Goal: Task Accomplishment & Management: Complete application form

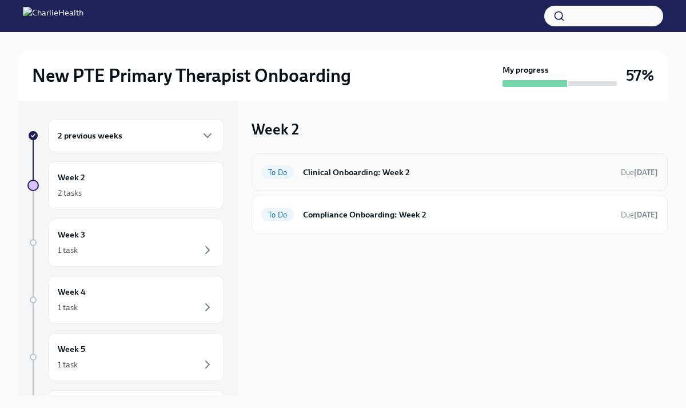
click at [343, 176] on h6 "Clinical Onboarding: Week 2" at bounding box center [457, 172] width 309 height 13
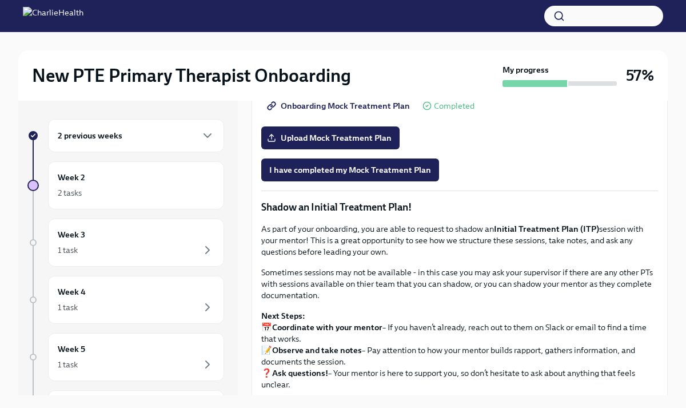
scroll to position [917, 0]
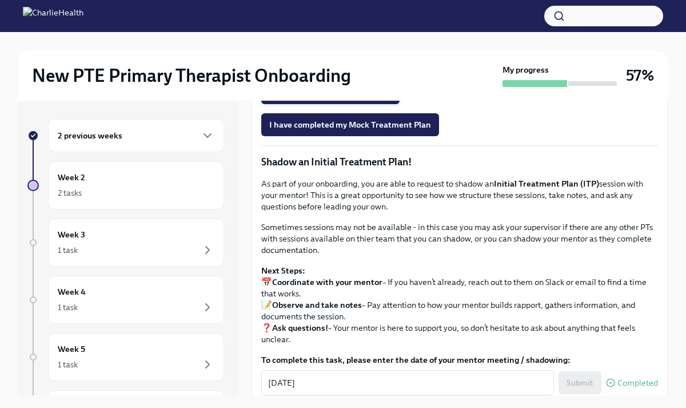
click at [336, 98] on span "Upload Mock Treatment Plan" at bounding box center [330, 92] width 122 height 11
click at [0, 0] on input "Upload Mock Treatment Plan" at bounding box center [0, 0] width 0 height 0
click at [416, 130] on span "I have completed my Mock Treatment Plan" at bounding box center [350, 124] width 162 height 11
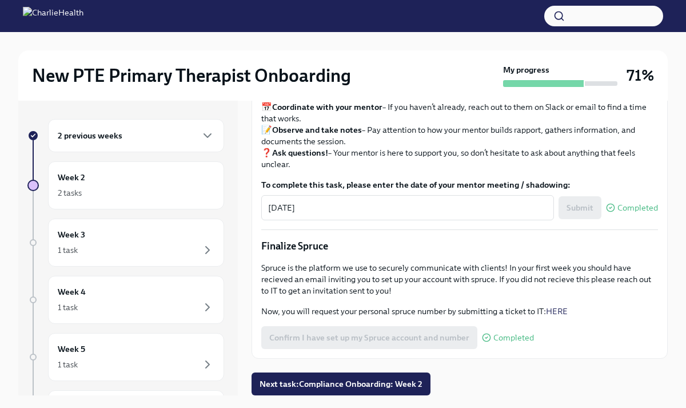
scroll to position [1283, 0]
click at [402, 385] on span "Next task : Compliance Onboarding: Week 2" at bounding box center [341, 383] width 163 height 11
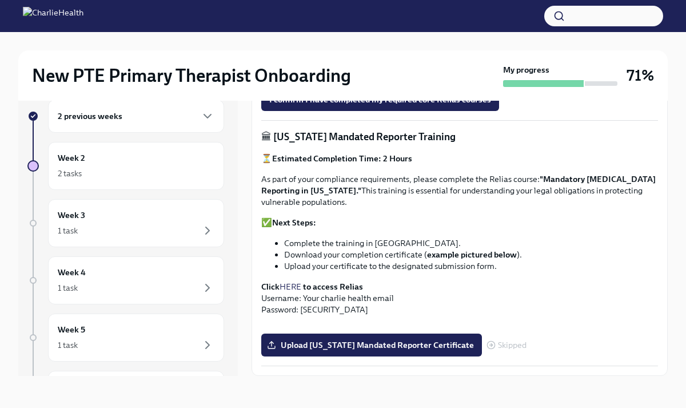
scroll to position [824, 0]
click at [128, 168] on div "2 tasks" at bounding box center [136, 173] width 157 height 14
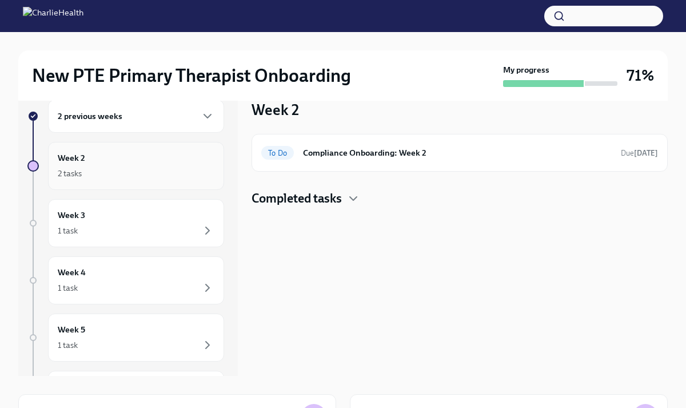
click at [127, 175] on div "2 tasks" at bounding box center [136, 173] width 157 height 14
click at [77, 157] on h6 "Week 2" at bounding box center [71, 157] width 27 height 13
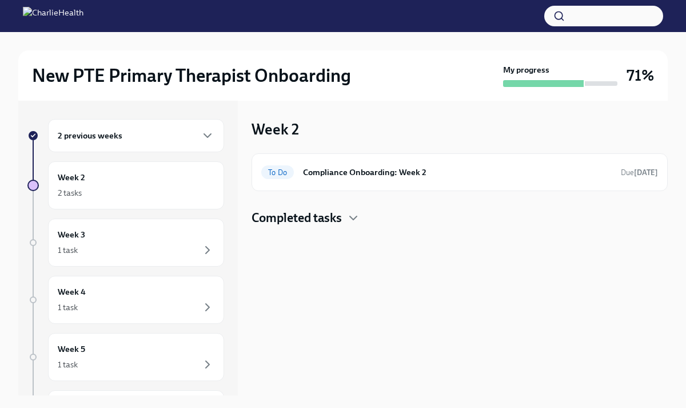
click at [105, 133] on h6 "2 previous weeks" at bounding box center [90, 135] width 65 height 13
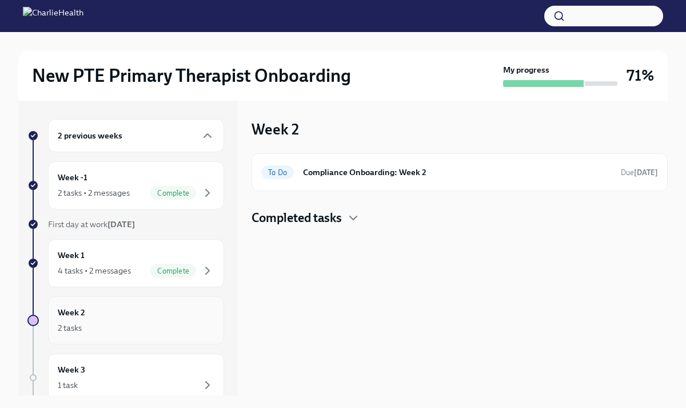
click at [73, 313] on h6 "Week 2" at bounding box center [71, 312] width 27 height 13
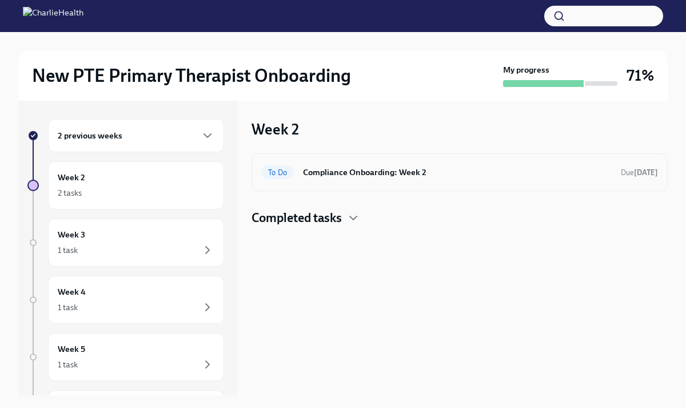
click at [361, 174] on h6 "Compliance Onboarding: Week 2" at bounding box center [457, 172] width 309 height 13
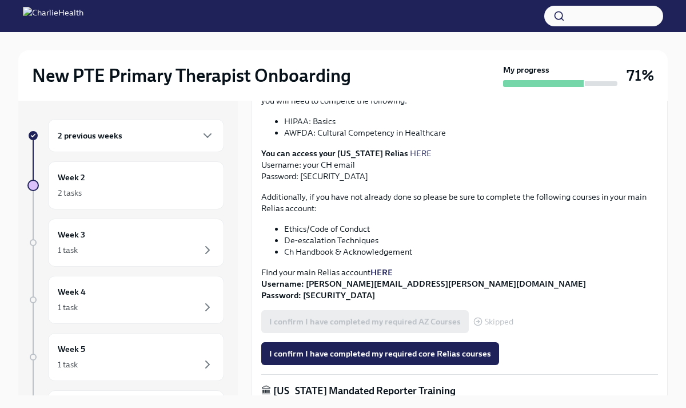
scroll to position [407, 0]
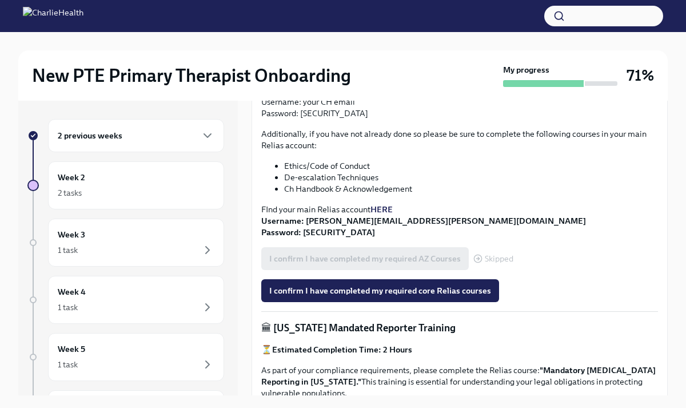
click at [377, 206] on strong "HERE" at bounding box center [381, 209] width 22 height 10
